Goal: Information Seeking & Learning: Learn about a topic

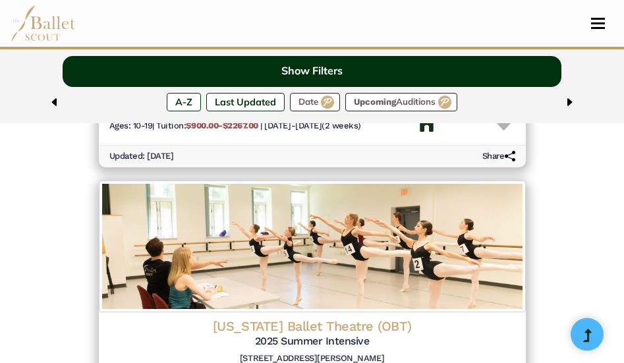
scroll to position [1422, 0]
click at [337, 71] on button "Show Filters" at bounding box center [313, 71] width 500 height 31
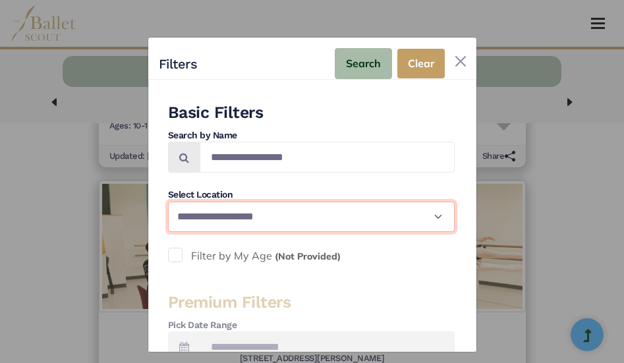
select select "**"
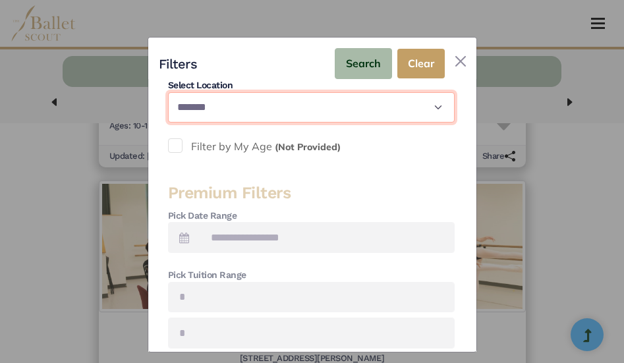
scroll to position [112, 0]
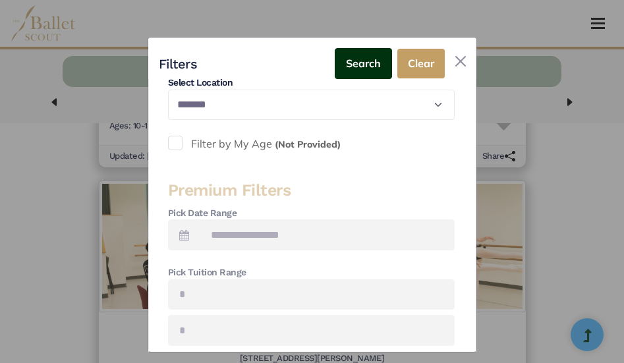
click at [366, 69] on button "Search" at bounding box center [363, 63] width 57 height 31
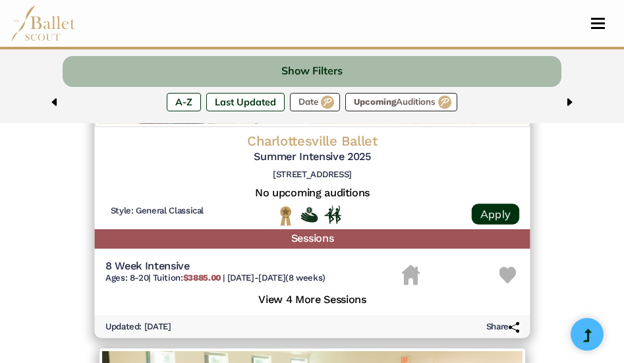
scroll to position [961, 0]
click at [333, 290] on h5 "View 4 More Sessions" at bounding box center [312, 298] width 414 height 17
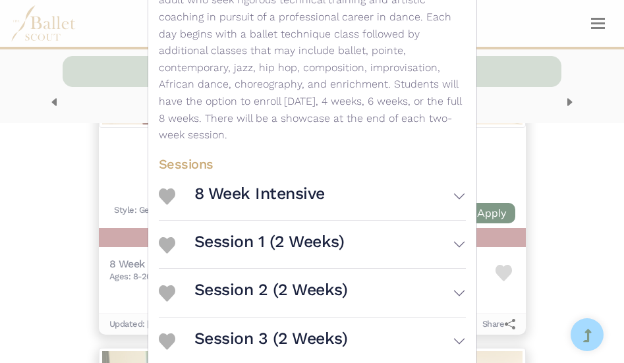
scroll to position [362, 0]
click at [458, 179] on button "8 Week Intensive" at bounding box center [331, 197] width 272 height 37
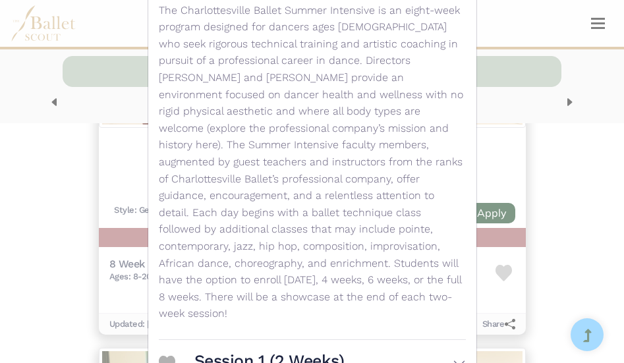
scroll to position [785, 0]
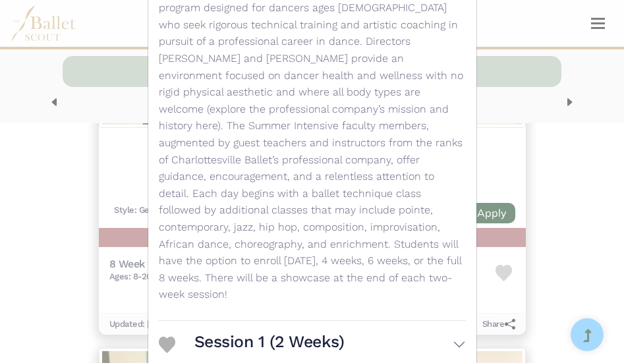
click at [368, 326] on button "Session 1 (2 Weeks)" at bounding box center [331, 344] width 272 height 37
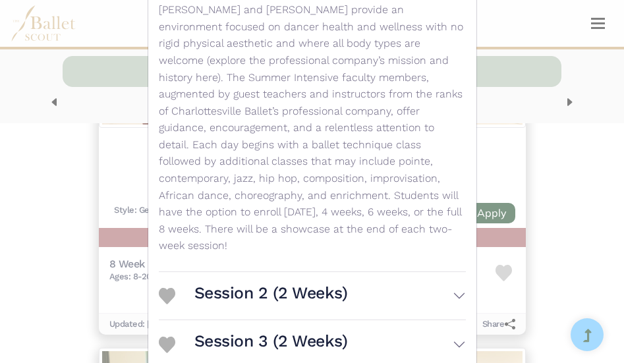
scroll to position [1403, 0]
click at [350, 278] on button "Session 2 (2 Weeks)" at bounding box center [331, 296] width 272 height 37
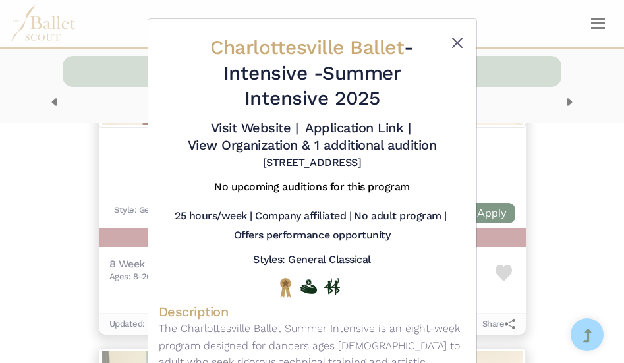
scroll to position [0, 0]
click at [456, 44] on button "Close" at bounding box center [458, 43] width 16 height 16
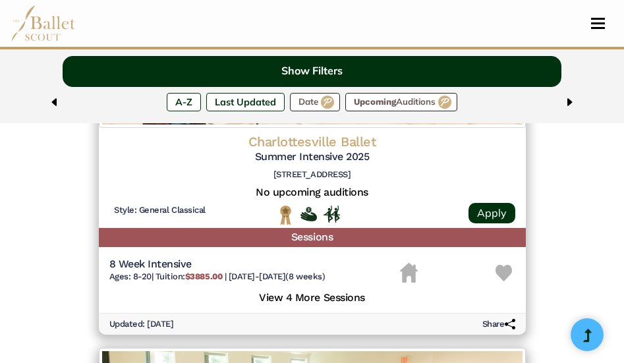
click at [396, 76] on button "Show Filters" at bounding box center [313, 71] width 500 height 31
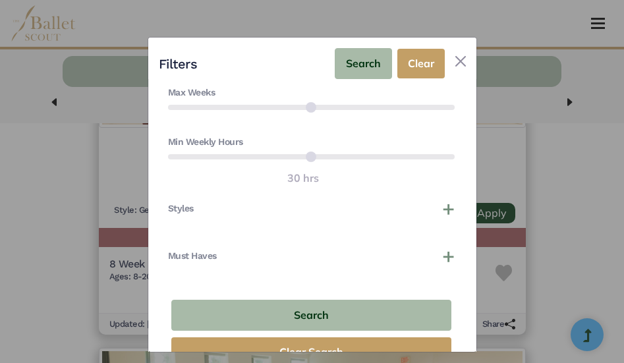
scroll to position [545, 0]
click at [350, 264] on div "Must Haves Company-Affiliated Offers Housing Options Offers Men's Program Offer…" at bounding box center [311, 264] width 287 height 26
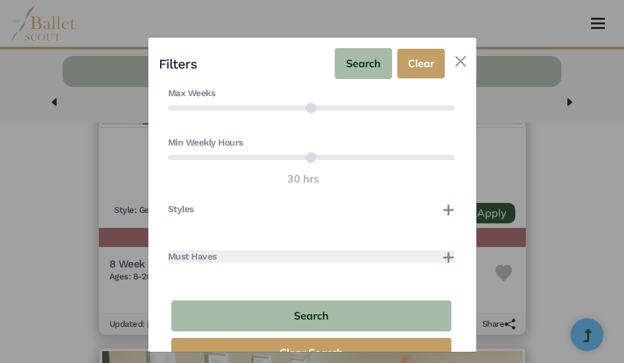
click at [448, 257] on button "Must Haves" at bounding box center [311, 257] width 287 height 13
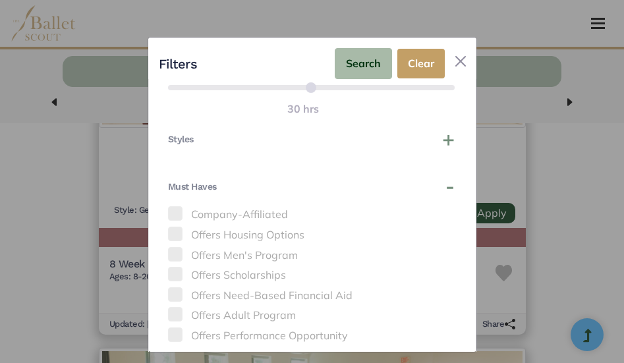
scroll to position [618, 0]
click at [174, 230] on span at bounding box center [175, 231] width 15 height 15
click at [175, 229] on span at bounding box center [175, 231] width 15 height 15
click at [177, 269] on span at bounding box center [175, 271] width 15 height 15
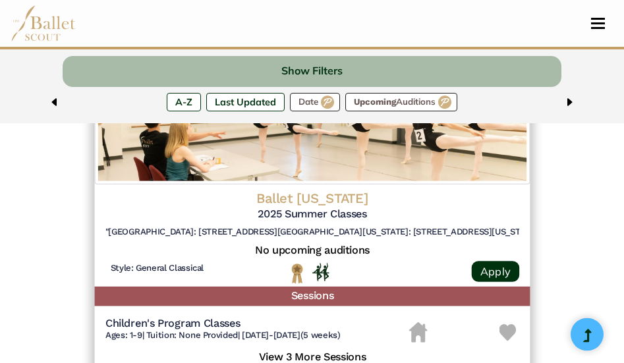
scroll to position [1952, 0]
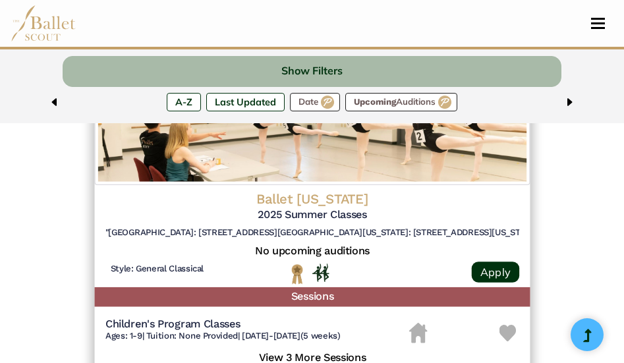
click at [349, 348] on h5 "View 3 More Sessions" at bounding box center [312, 356] width 414 height 17
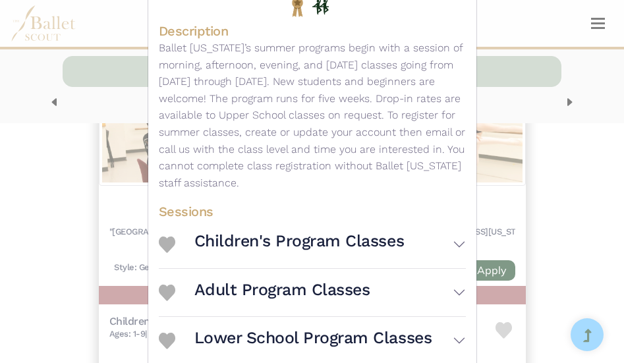
scroll to position [290, 0]
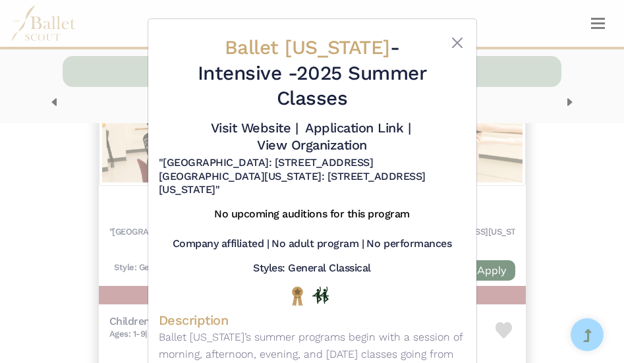
scroll to position [0, 0]
click at [456, 41] on button "Close" at bounding box center [458, 43] width 16 height 16
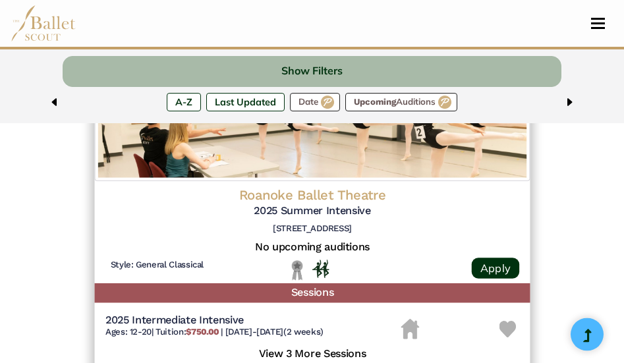
scroll to position [2308, 0]
click at [336, 344] on h5 "View 3 More Sessions" at bounding box center [312, 352] width 414 height 17
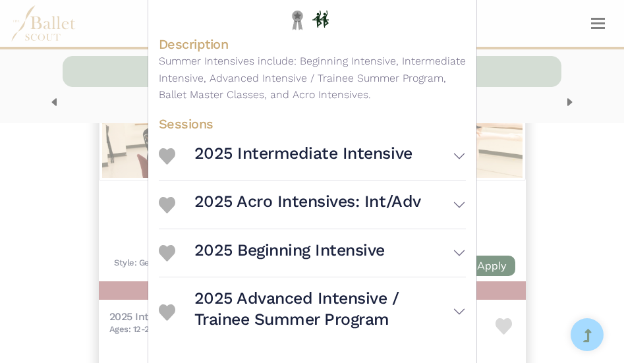
scroll to position [266, 0]
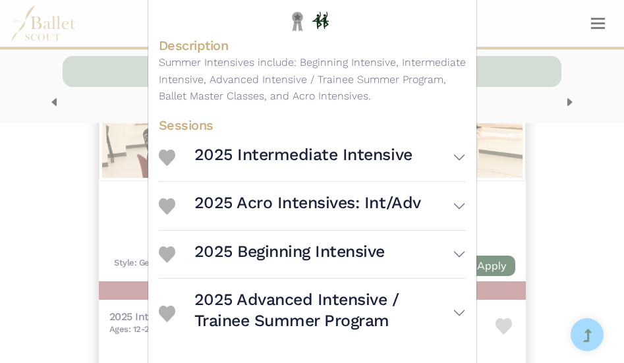
click at [328, 154] on h3 "2025 Intermediate Intensive" at bounding box center [304, 154] width 218 height 21
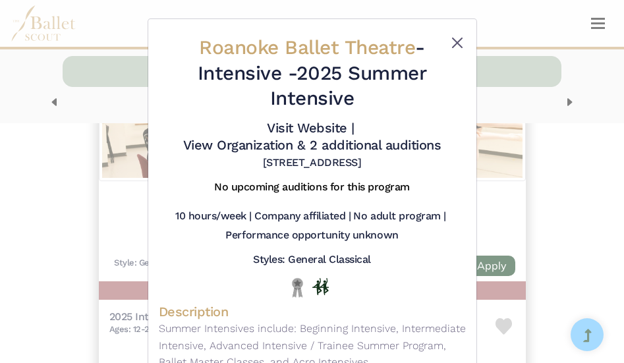
scroll to position [0, 0]
click at [454, 40] on button "Close" at bounding box center [458, 43] width 16 height 16
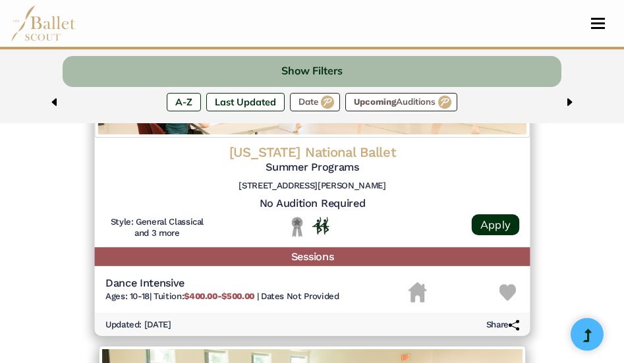
scroll to position [2701, 0]
click at [357, 247] on h5 "Sessions" at bounding box center [312, 256] width 436 height 19
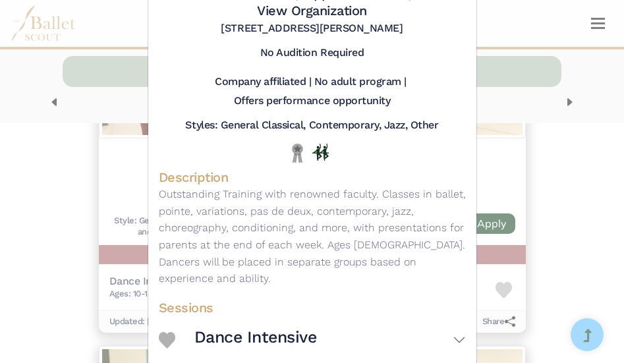
scroll to position [134, 0]
click at [316, 328] on button "Dance Intensive" at bounding box center [331, 340] width 272 height 37
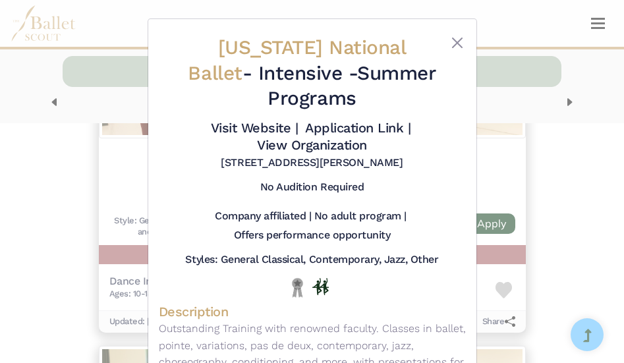
scroll to position [0, 0]
click at [457, 43] on button "Close" at bounding box center [458, 43] width 16 height 16
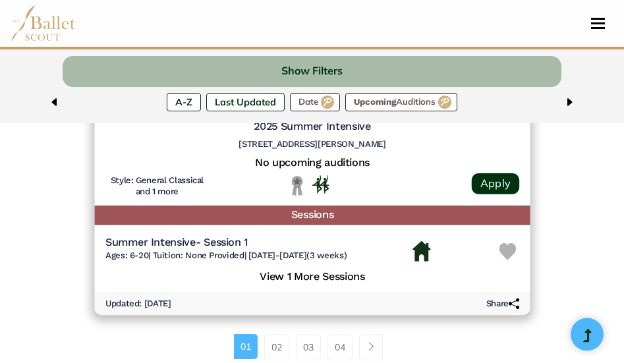
scroll to position [3444, 0]
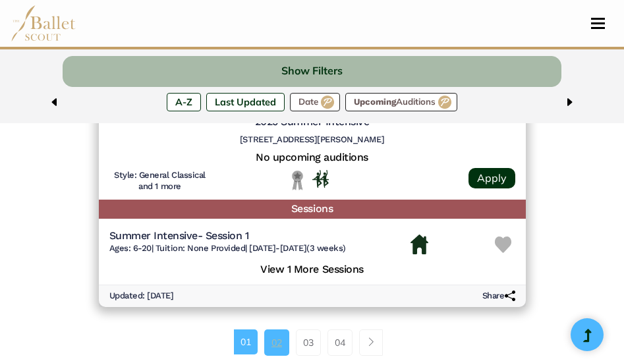
click at [276, 330] on link "02" at bounding box center [276, 343] width 25 height 26
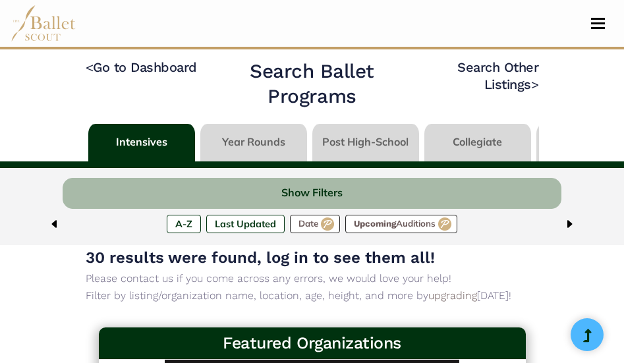
scroll to position [3487, 0]
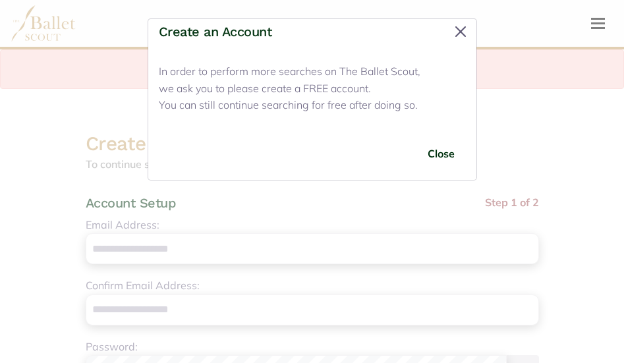
click at [458, 34] on button "Close" at bounding box center [460, 31] width 21 height 21
